Goal: Obtain resource: Download file/media

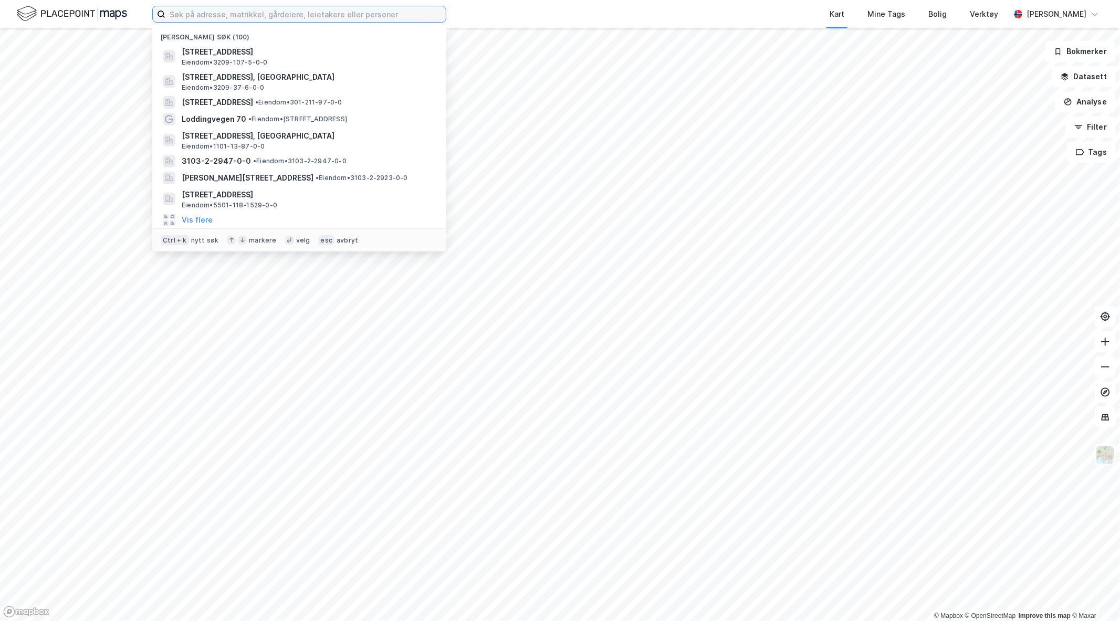
click at [239, 14] on input at bounding box center [305, 14] width 280 height 16
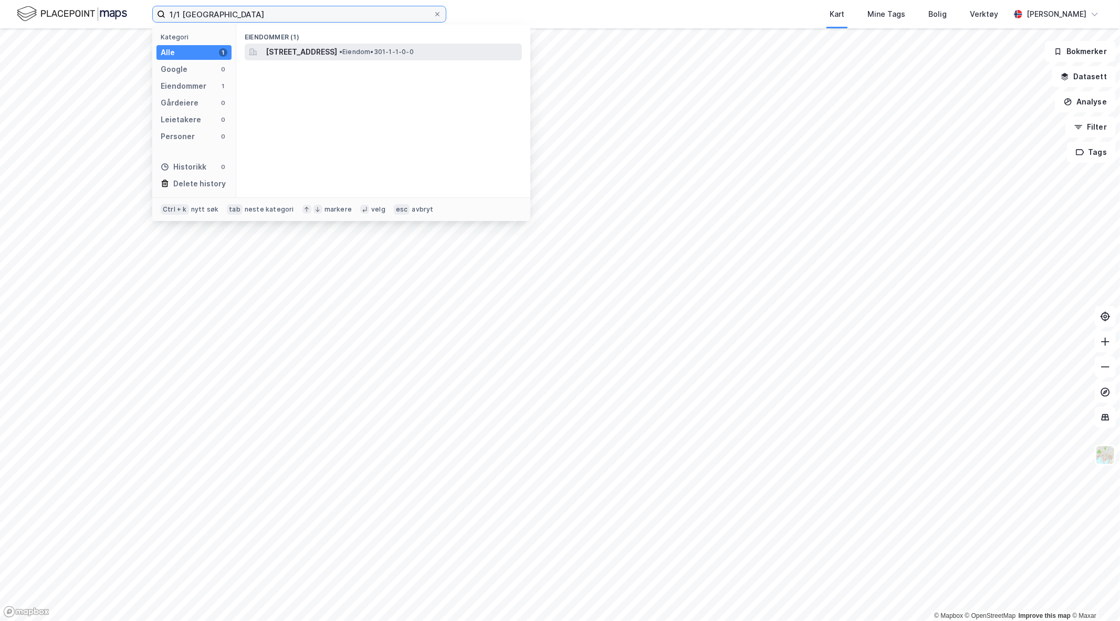
type input "1/1 [GEOGRAPHIC_DATA]"
click at [337, 50] on span "[STREET_ADDRESS]" at bounding box center [301, 52] width 71 height 13
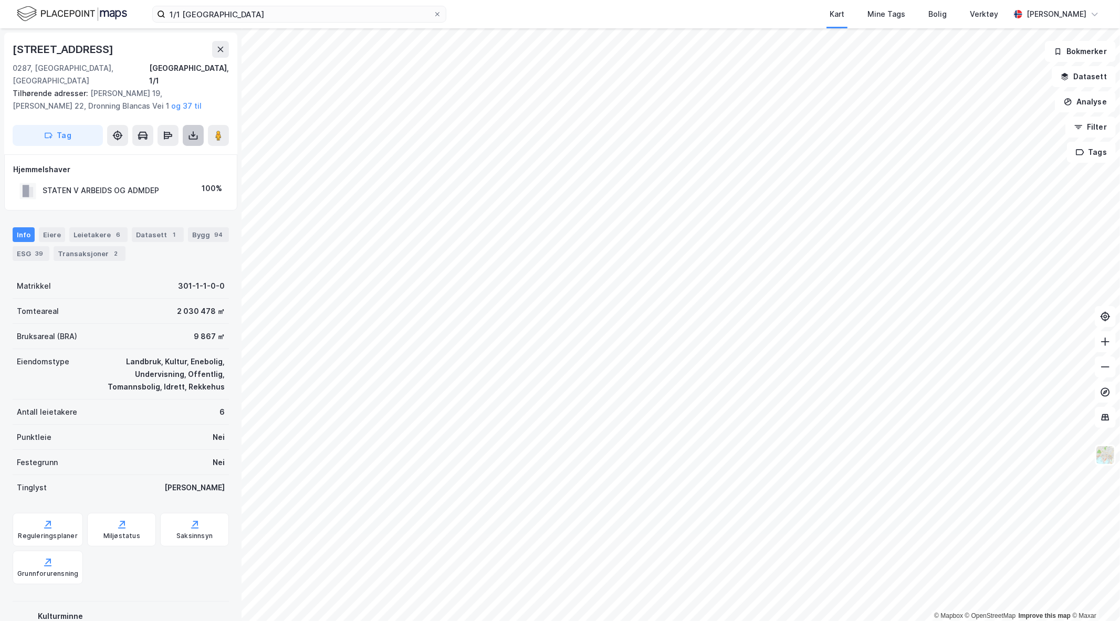
click at [199, 125] on button at bounding box center [193, 135] width 21 height 21
click at [152, 152] on div "Last ned grunnbok" at bounding box center [141, 156] width 61 height 8
